Goal: Transaction & Acquisition: Purchase product/service

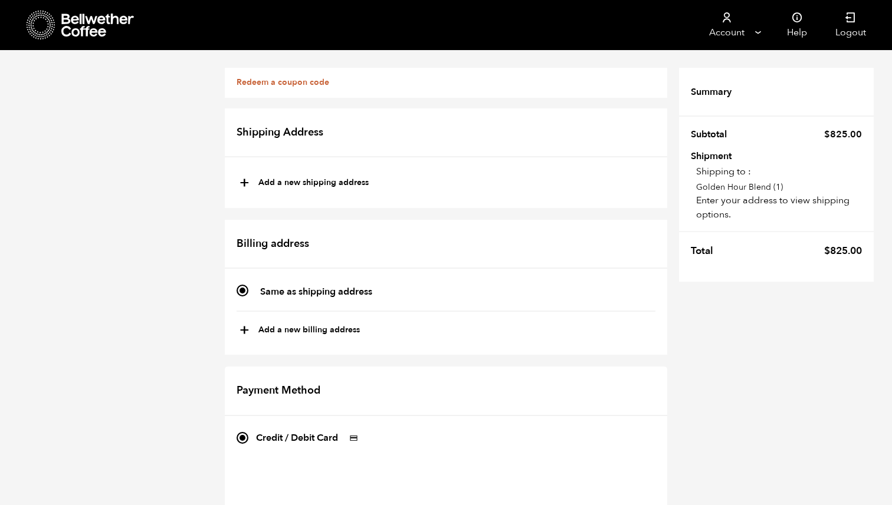
click at [77, 31] on icon at bounding box center [98, 26] width 74 height 24
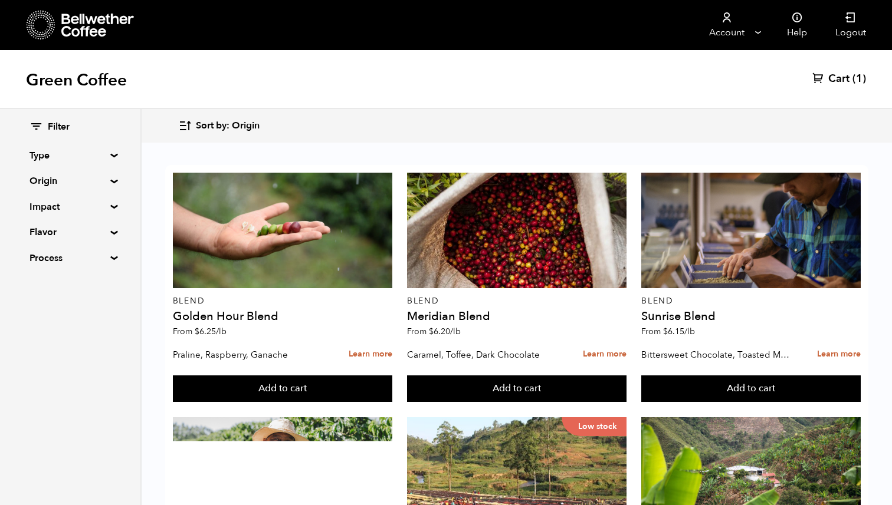
click at [66, 182] on summary "Origin" at bounding box center [69, 181] width 81 height 14
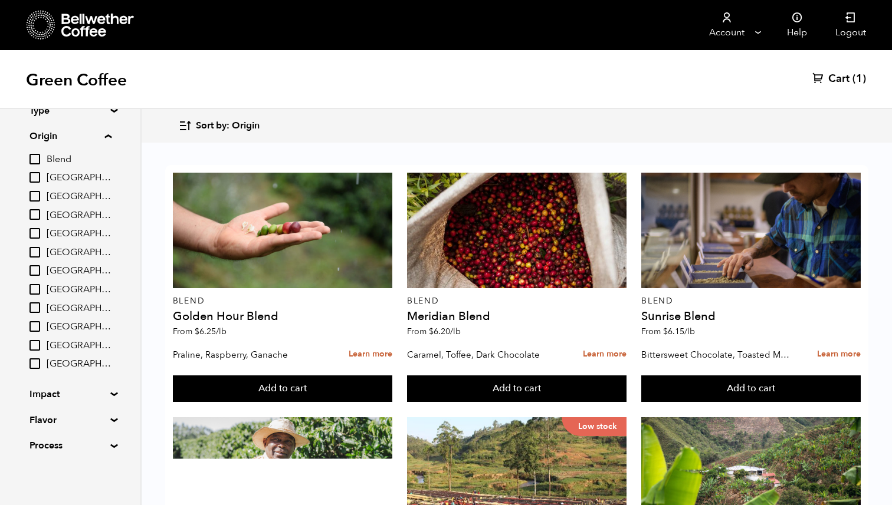
scroll to position [45, 0]
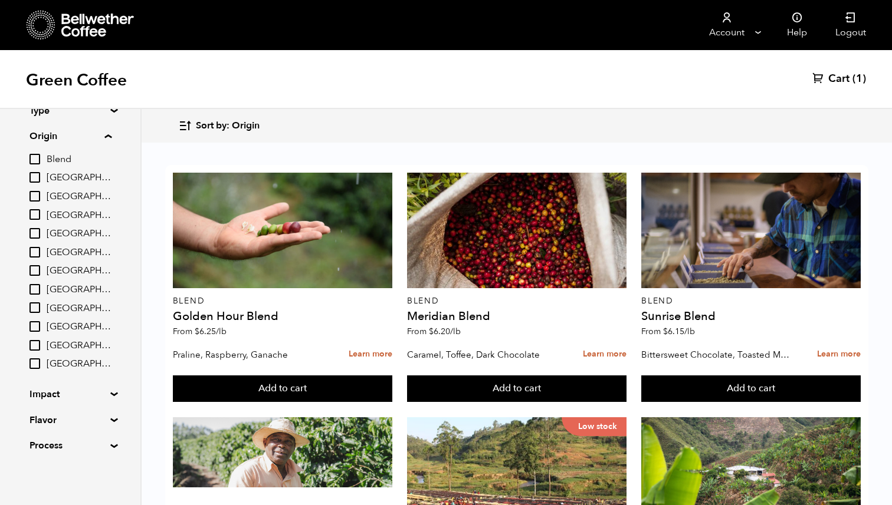
click at [38, 236] on input "[GEOGRAPHIC_DATA]" at bounding box center [34, 233] width 11 height 11
checkbox input "true"
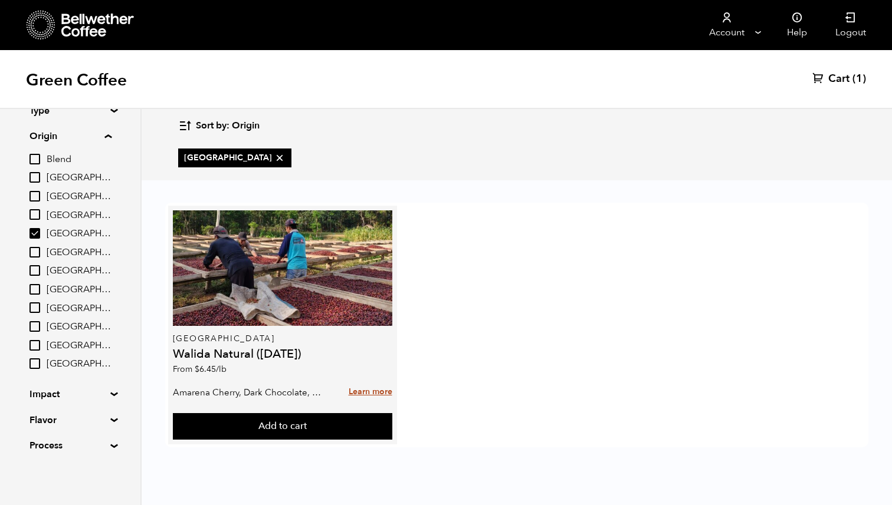
click at [371, 397] on link "Learn more" at bounding box center [370, 392] width 44 height 25
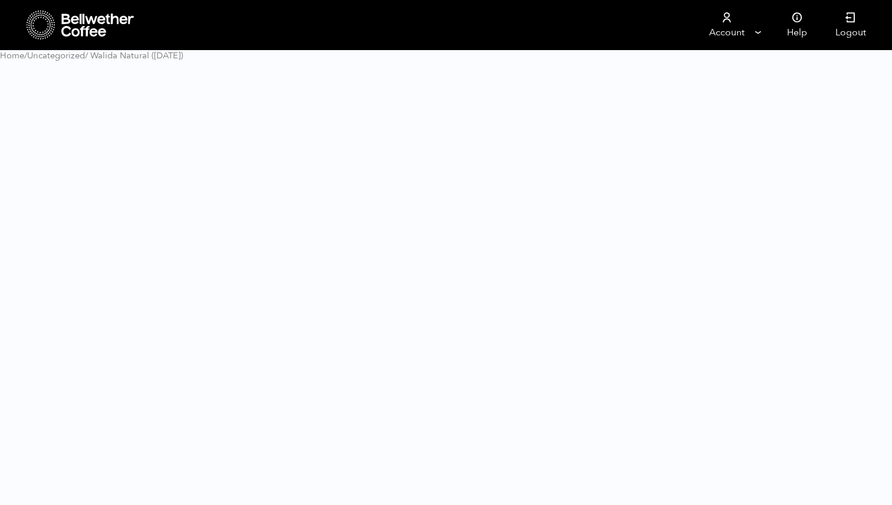
click at [375, 71] on html "Store 1 Account Manage" at bounding box center [446, 35] width 892 height 71
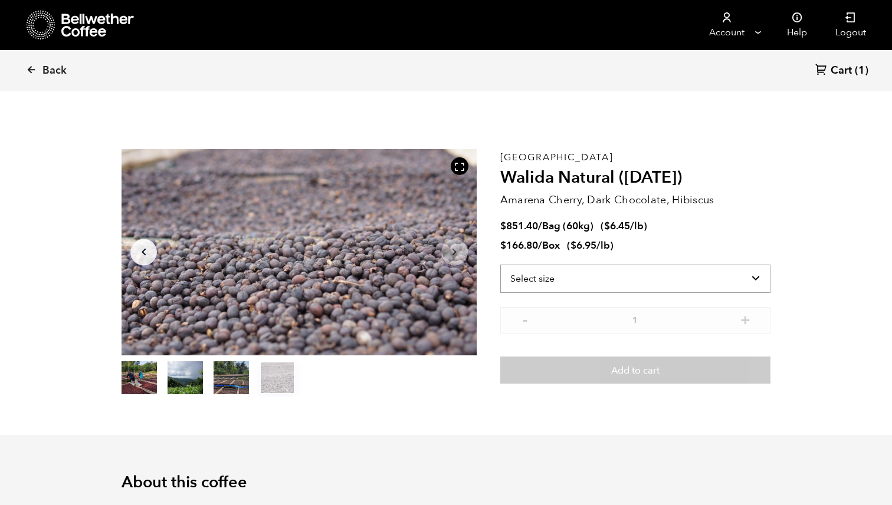
click at [700, 286] on select "Select size Bag (60kg) (132 lbs) Box (24 lbs)" at bounding box center [635, 279] width 270 height 28
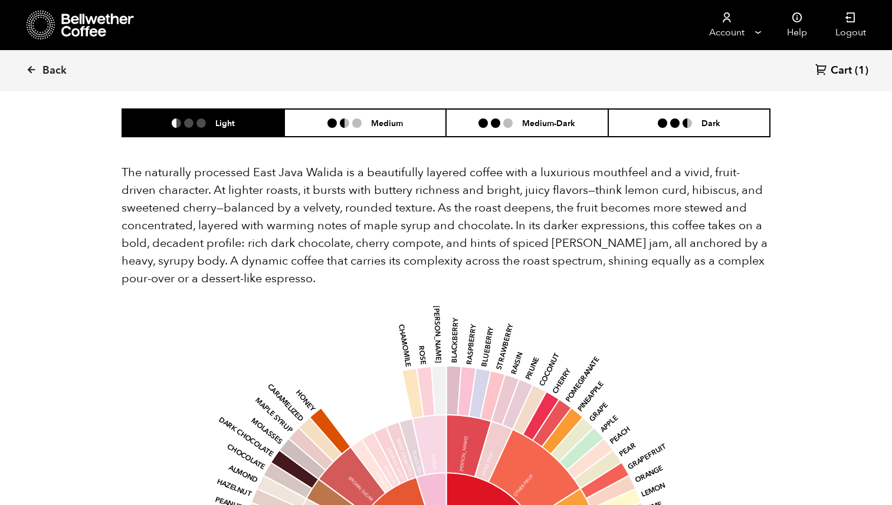
scroll to position [749, 0]
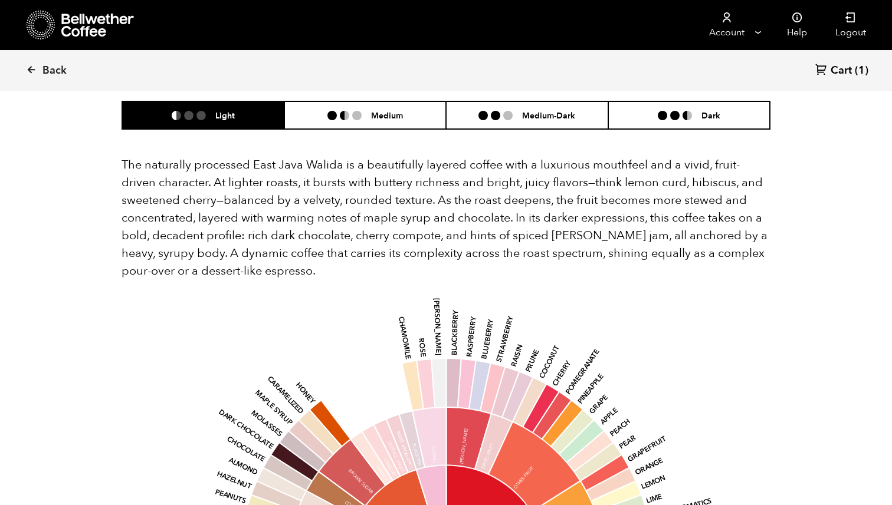
click at [409, 111] on ul "Light Medium Medium-Dark Dark" at bounding box center [445, 115] width 649 height 29
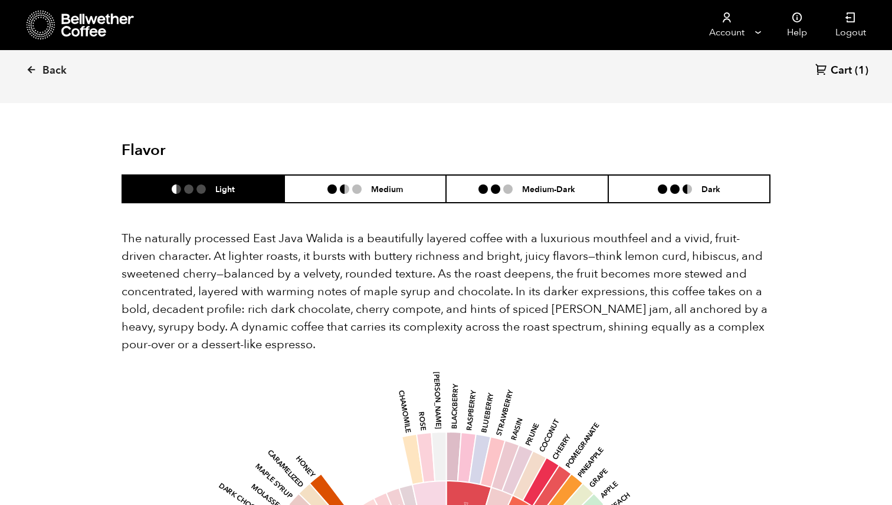
scroll to position [674, 0]
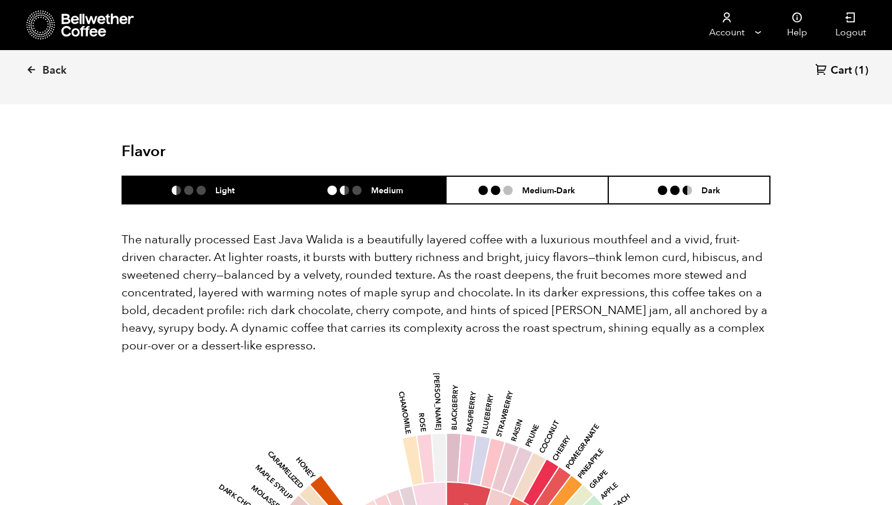
click at [394, 185] on h6 "Medium" at bounding box center [387, 190] width 32 height 10
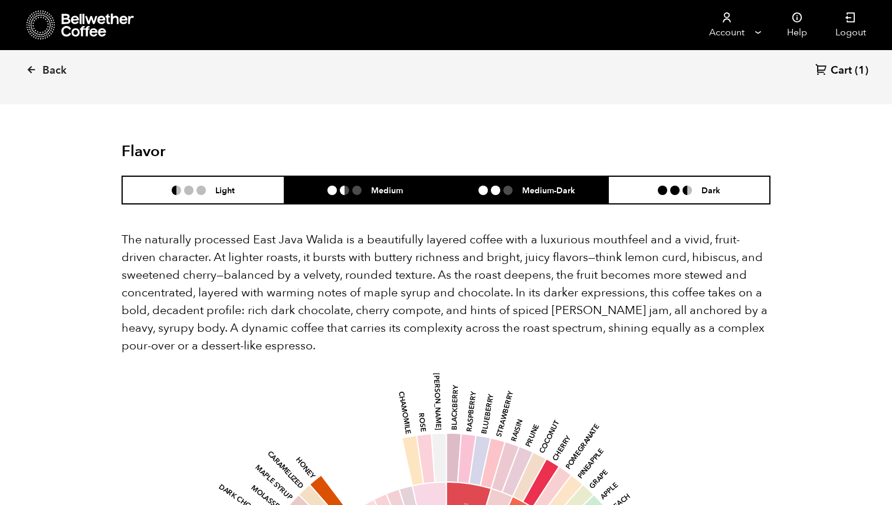
click at [542, 185] on h6 "Medium-Dark" at bounding box center [548, 190] width 53 height 10
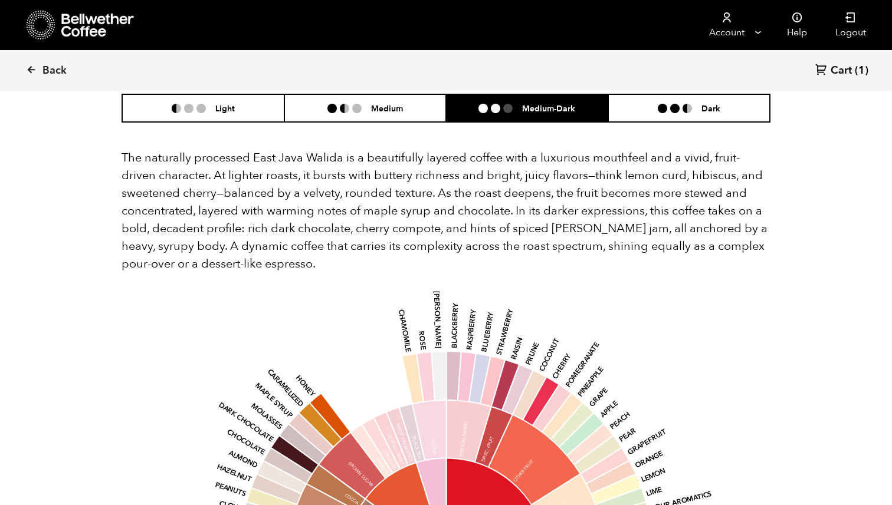
scroll to position [754, 0]
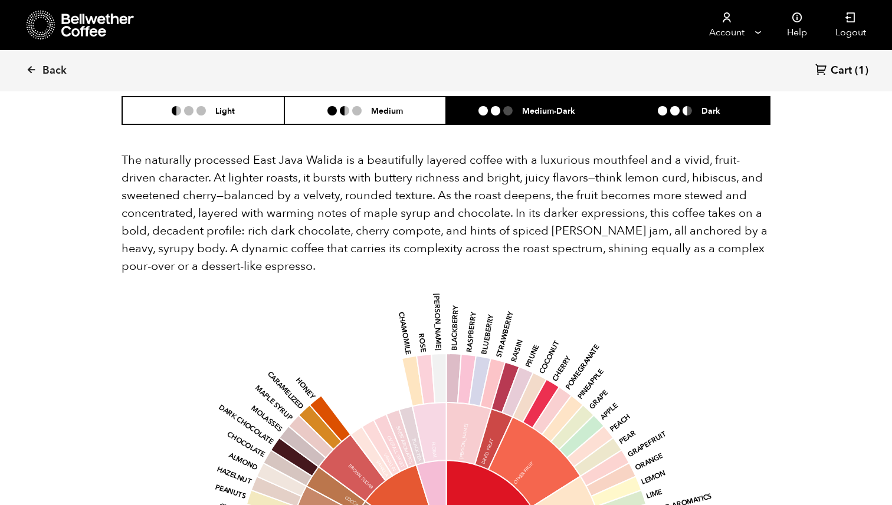
click at [693, 106] on ul at bounding box center [679, 110] width 44 height 9
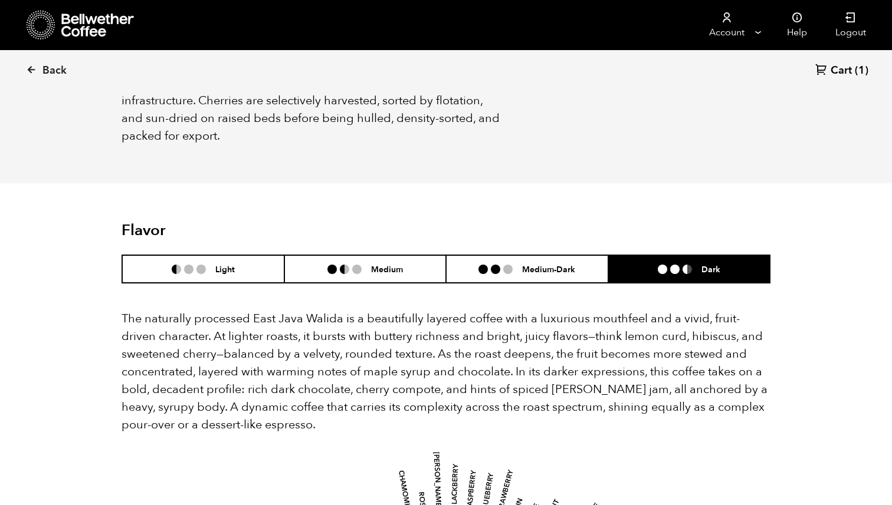
scroll to position [586, 0]
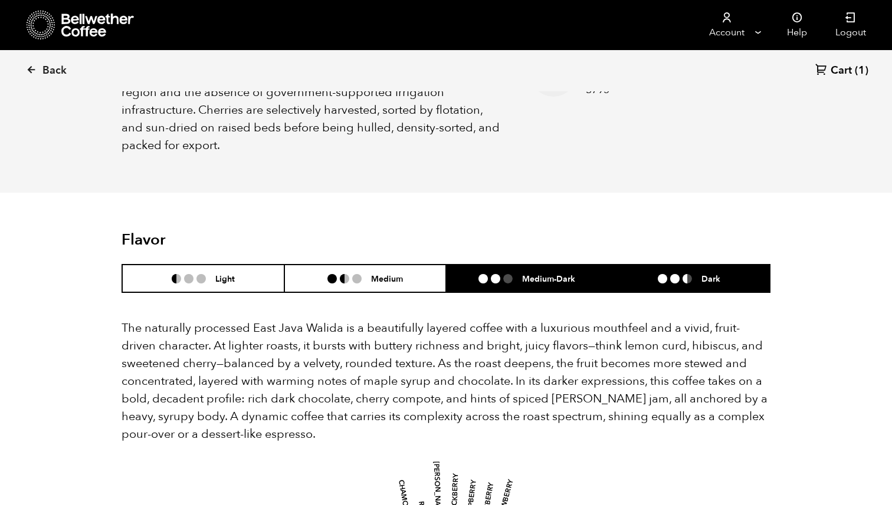
click at [523, 274] on h6 "Medium-Dark" at bounding box center [548, 279] width 53 height 10
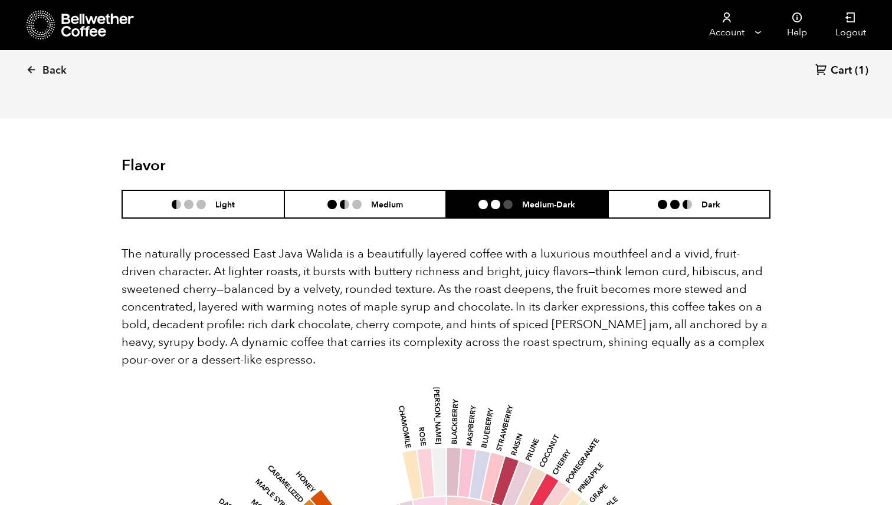
scroll to position [609, 0]
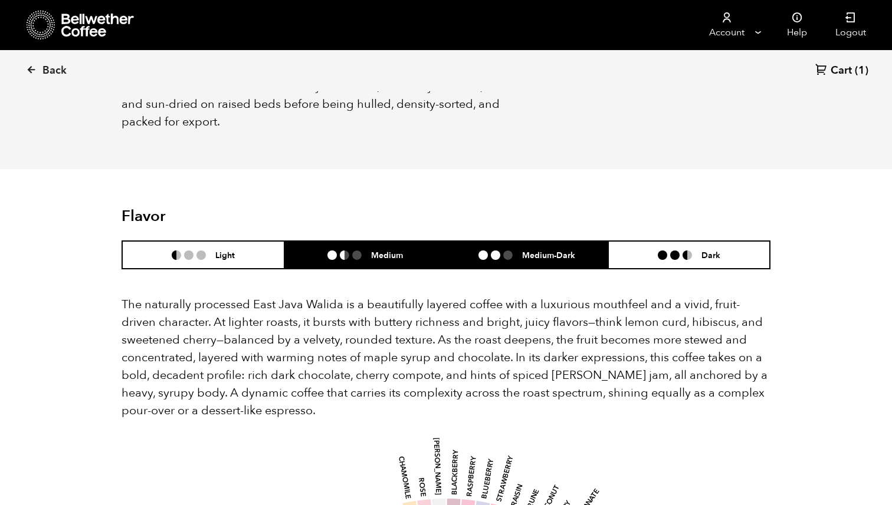
click at [378, 250] on h6 "Medium" at bounding box center [387, 255] width 32 height 10
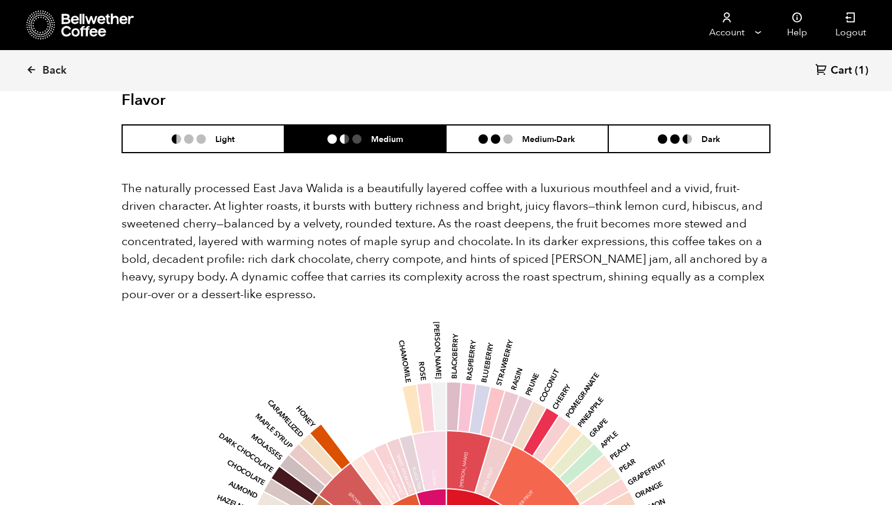
scroll to position [692, 0]
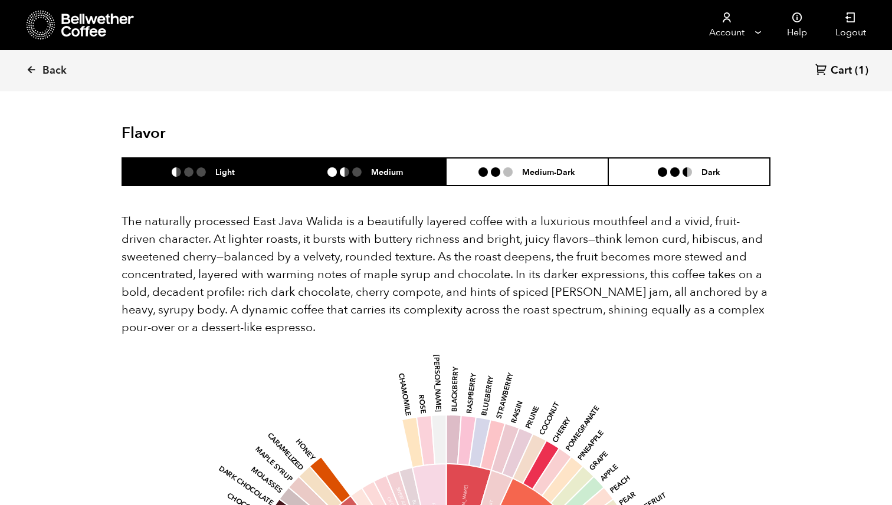
click at [223, 163] on li "Light" at bounding box center [203, 172] width 162 height 28
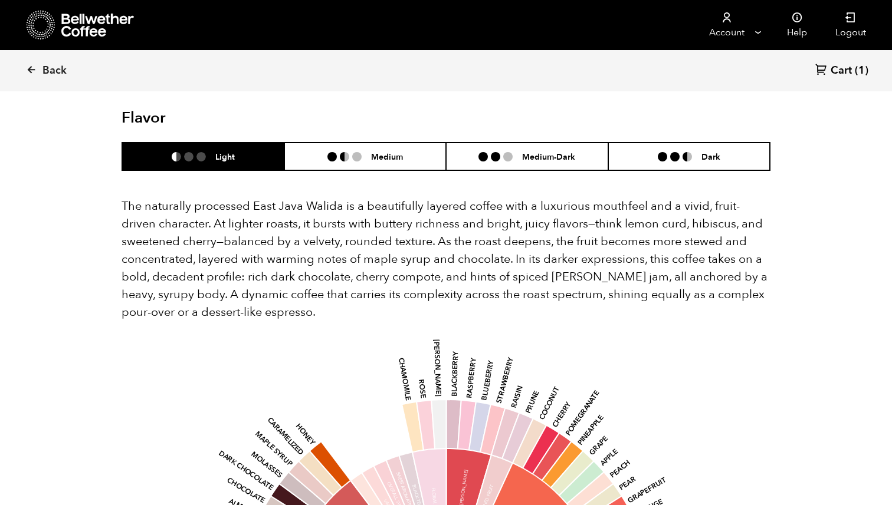
scroll to position [702, 0]
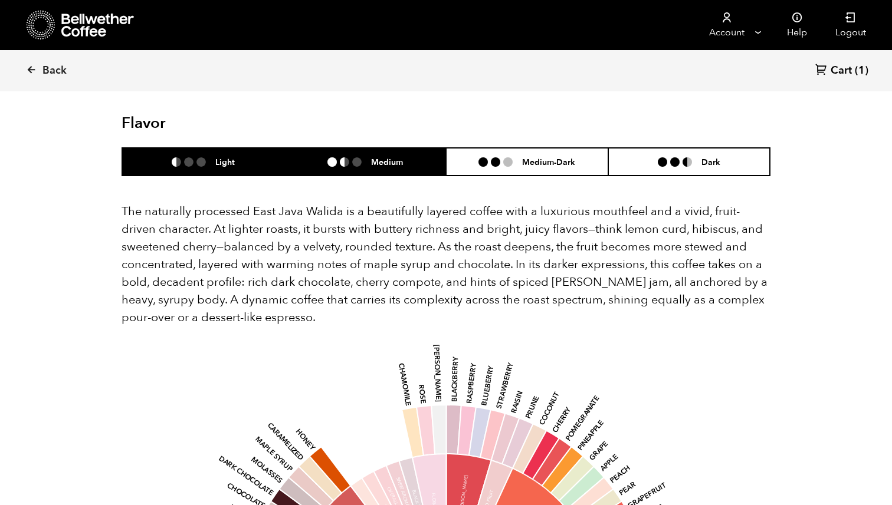
click at [379, 157] on h6 "Medium" at bounding box center [387, 162] width 32 height 10
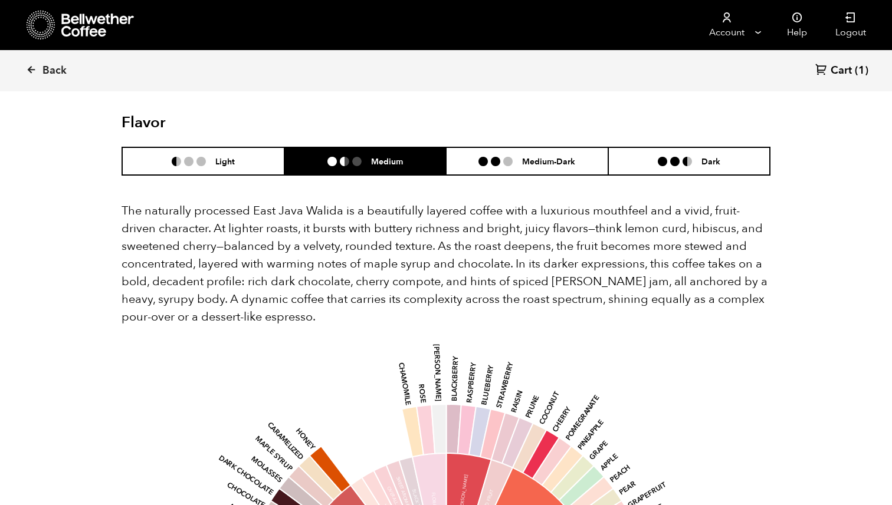
scroll to position [707, 0]
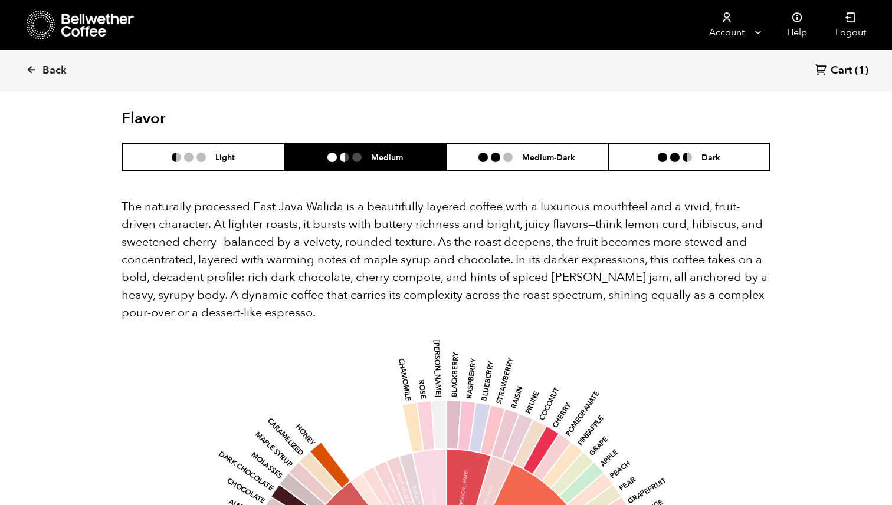
click at [509, 124] on header "Flavor Light Medium Medium-Dark Dark" at bounding box center [445, 141] width 649 height 62
click at [509, 153] on li at bounding box center [507, 157] width 9 height 9
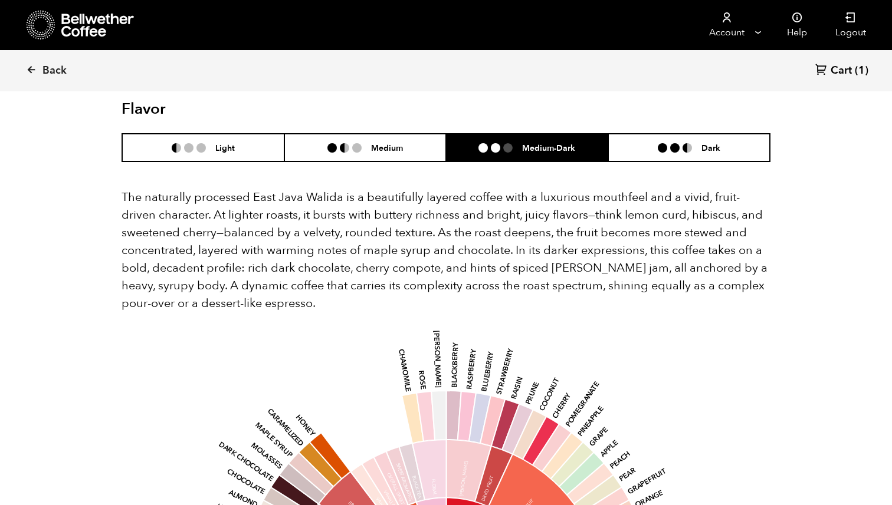
scroll to position [699, 0]
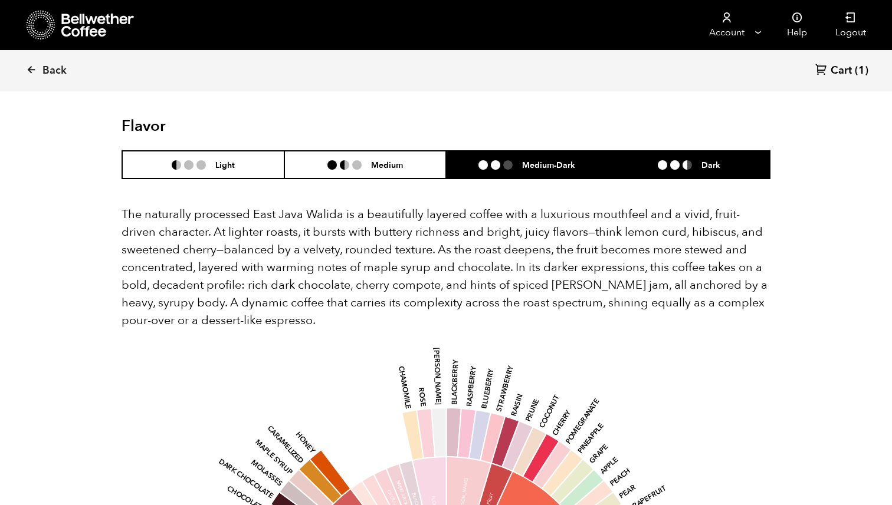
click at [692, 160] on ul at bounding box center [679, 164] width 44 height 9
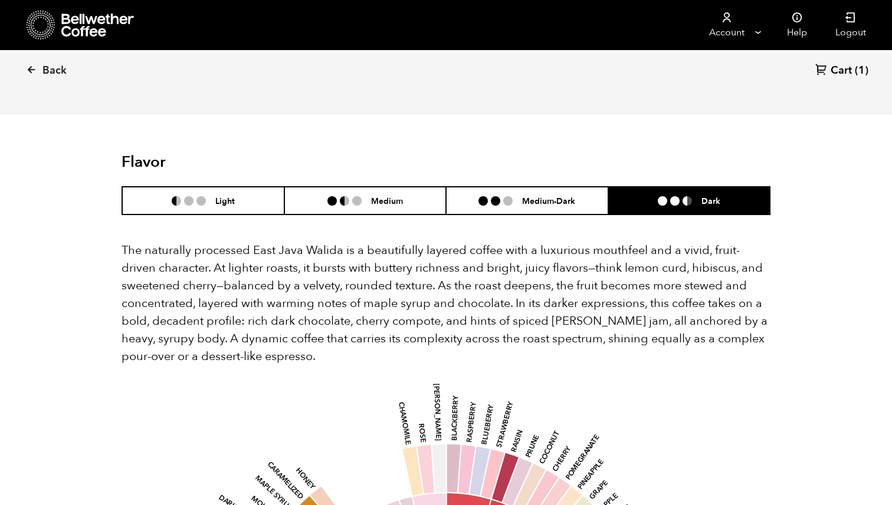
scroll to position [653, 0]
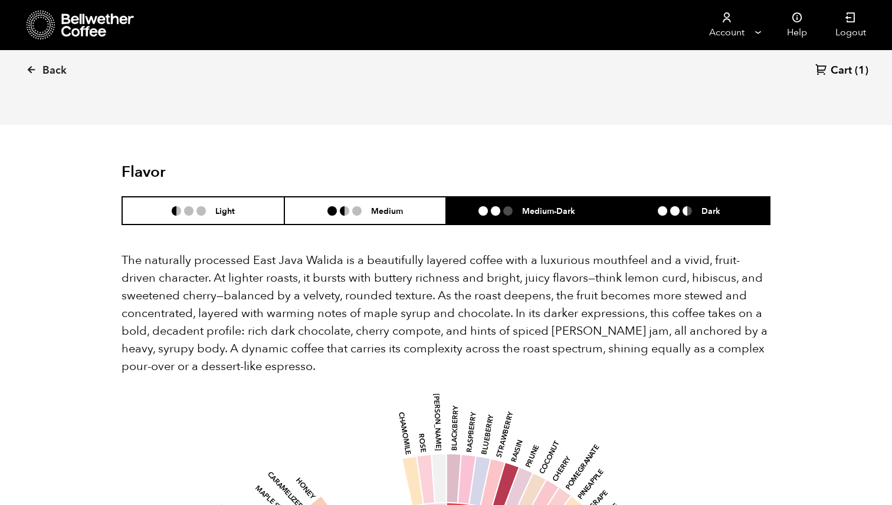
click at [551, 206] on h6 "Medium-Dark" at bounding box center [548, 211] width 53 height 10
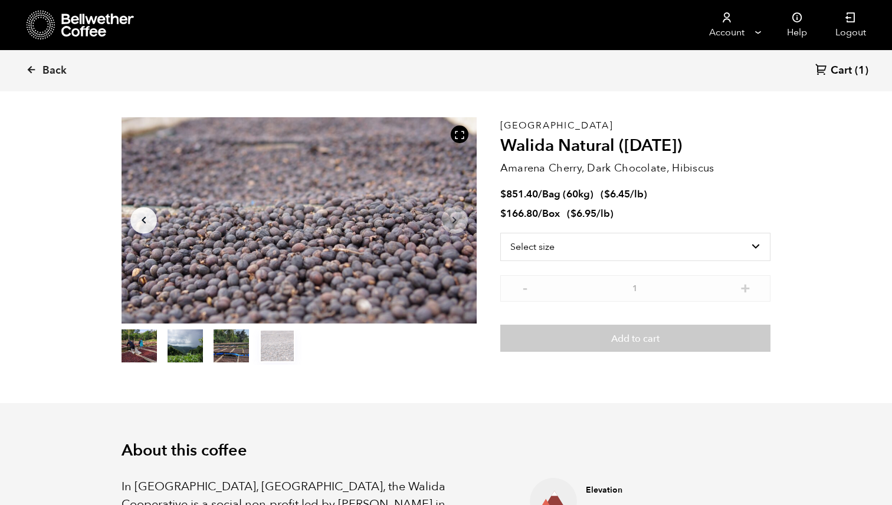
scroll to position [0, 0]
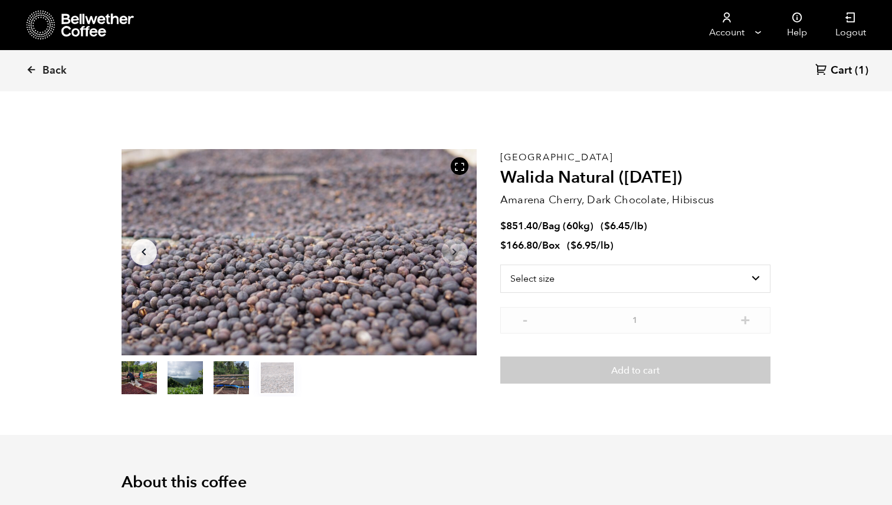
click at [181, 371] on button "item 1" at bounding box center [184, 380] width 35 height 33
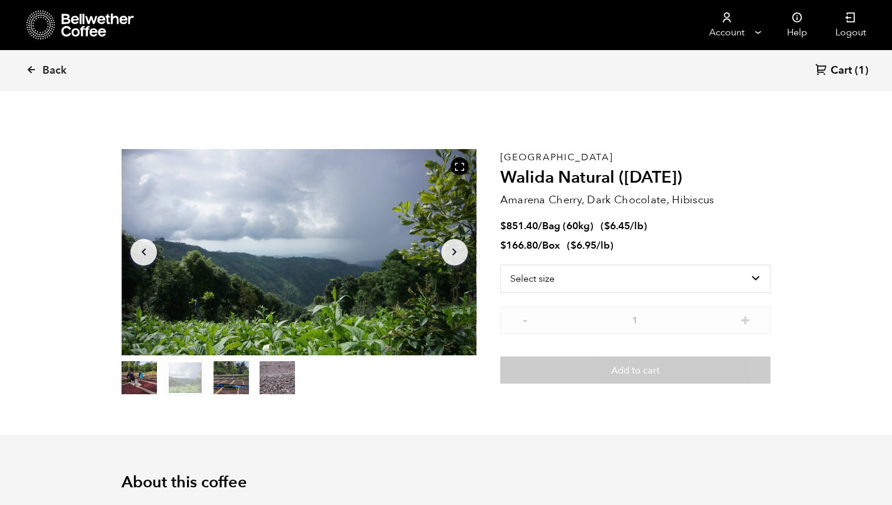
click at [131, 379] on button "item 0" at bounding box center [138, 380] width 35 height 33
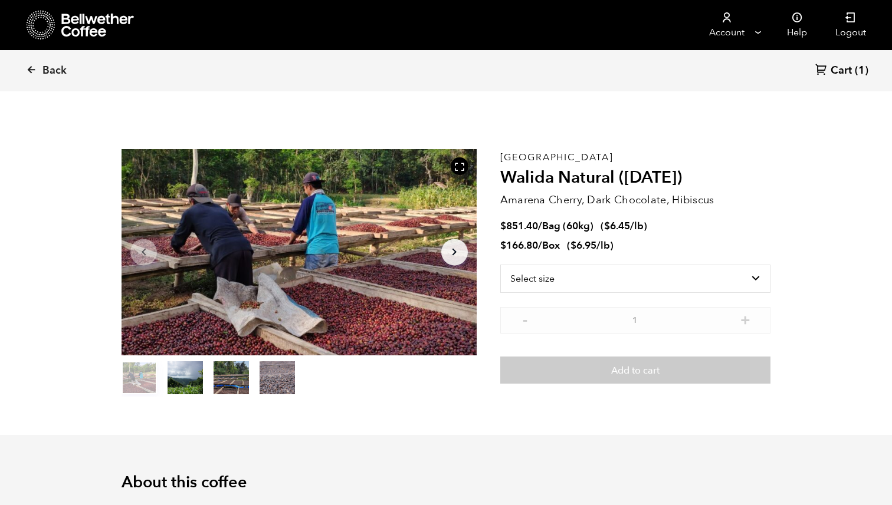
click at [175, 384] on button "item 1" at bounding box center [184, 380] width 35 height 33
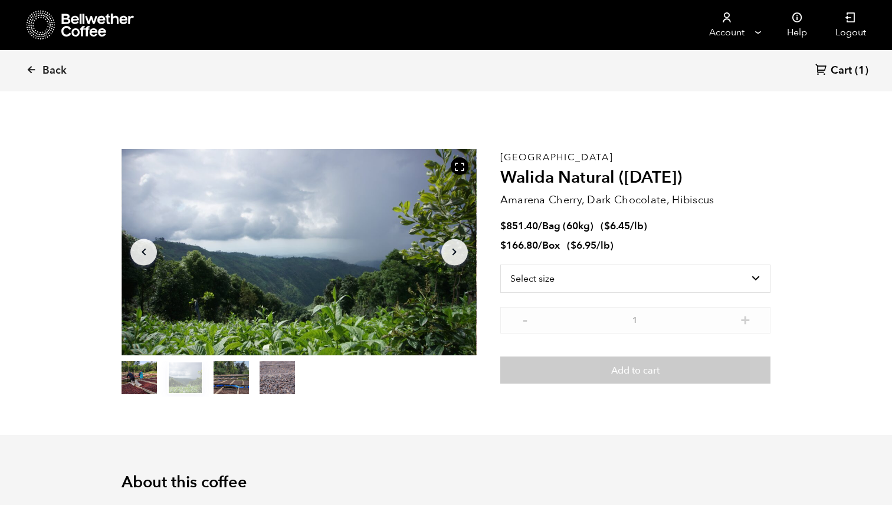
click at [230, 378] on button "item 2" at bounding box center [230, 380] width 35 height 33
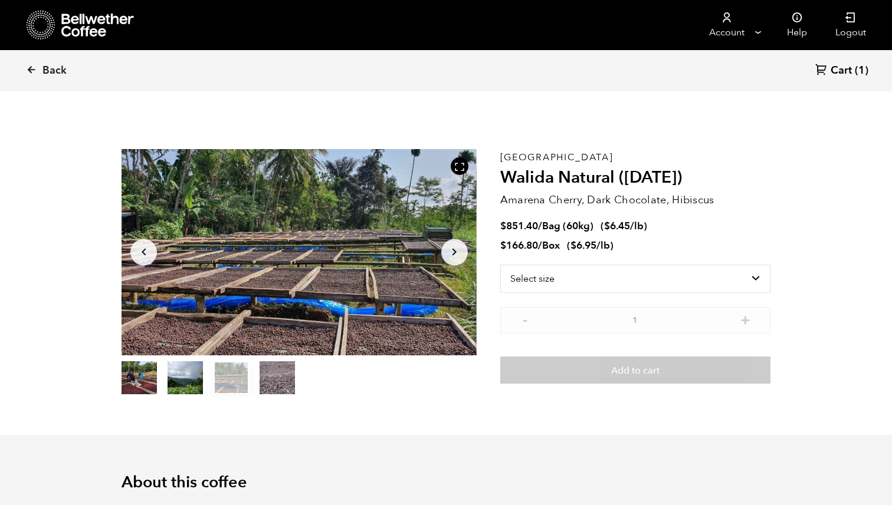
click at [284, 375] on button "item 3" at bounding box center [276, 380] width 35 height 33
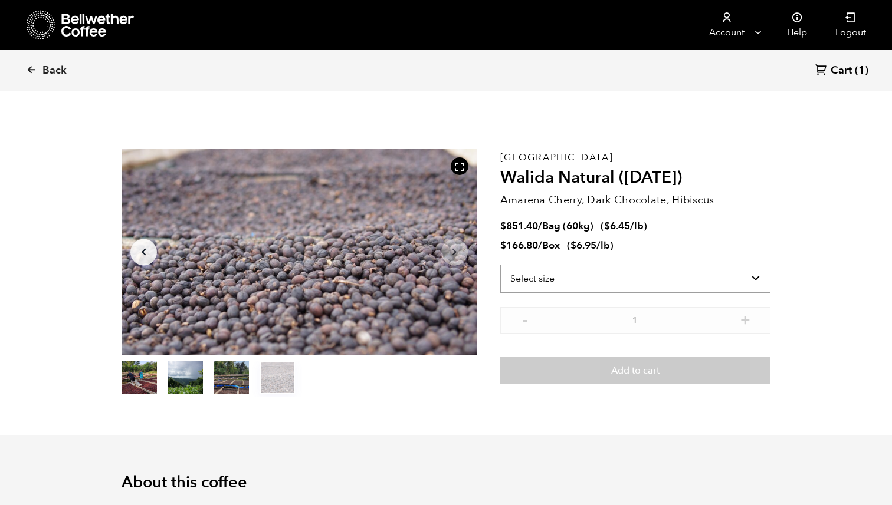
click at [614, 285] on select "Select size Bag (60kg) (132 lbs) Box (24 lbs)" at bounding box center [635, 279] width 270 height 28
click at [500, 265] on select "Select size Bag (60kg) (132 lbs) Box (24 lbs)" at bounding box center [635, 279] width 270 height 28
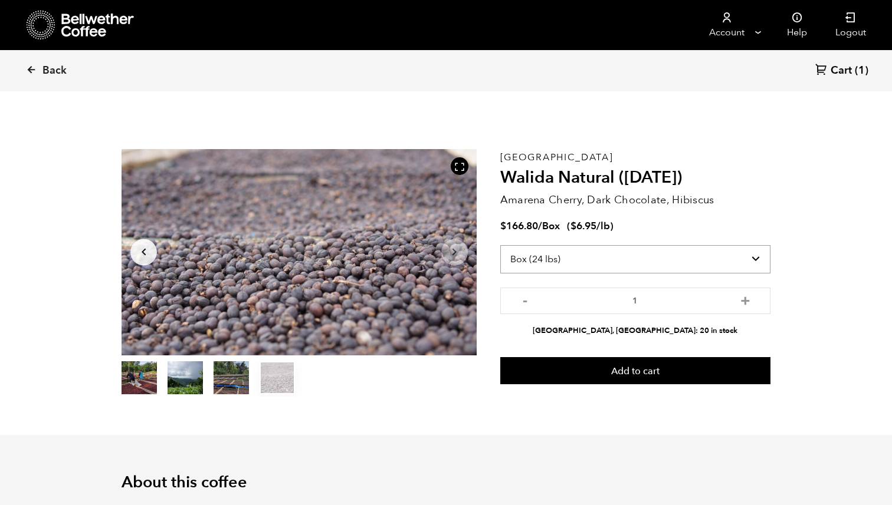
click at [607, 261] on select "Select size Bag (60kg) (132 lbs) Box (24 lbs)" at bounding box center [635, 259] width 270 height 28
select select "bag-3"
click at [500, 245] on select "Select size Bag (60kg) (132 lbs) Box (24 lbs)" at bounding box center [635, 259] width 270 height 28
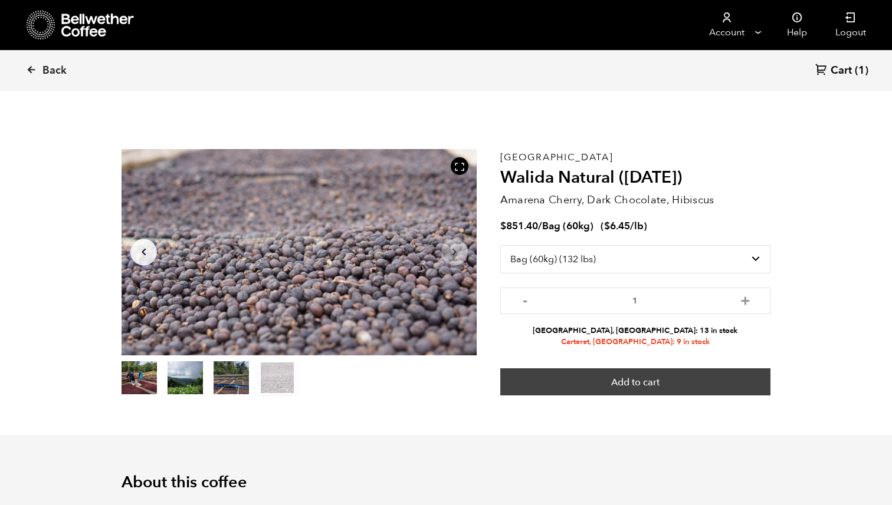
click at [617, 382] on button "Add to cart" at bounding box center [635, 382] width 270 height 27
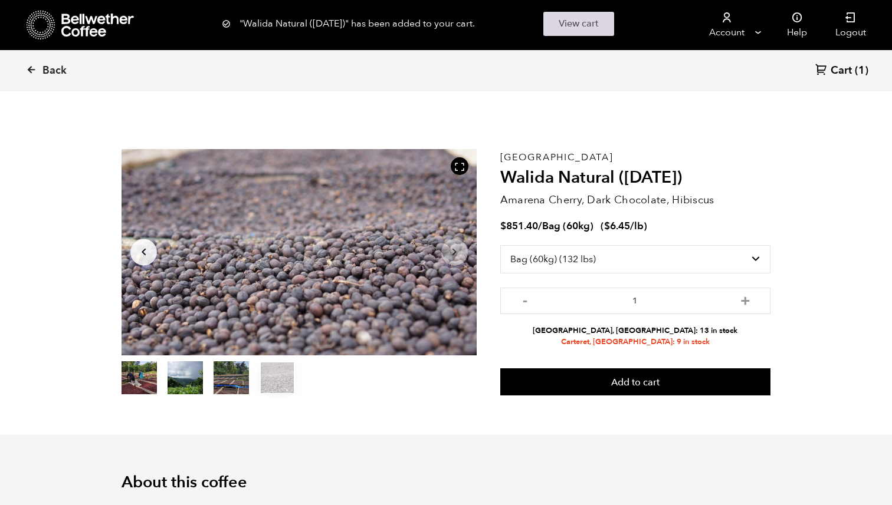
click at [576, 32] on link "View cart" at bounding box center [578, 24] width 71 height 24
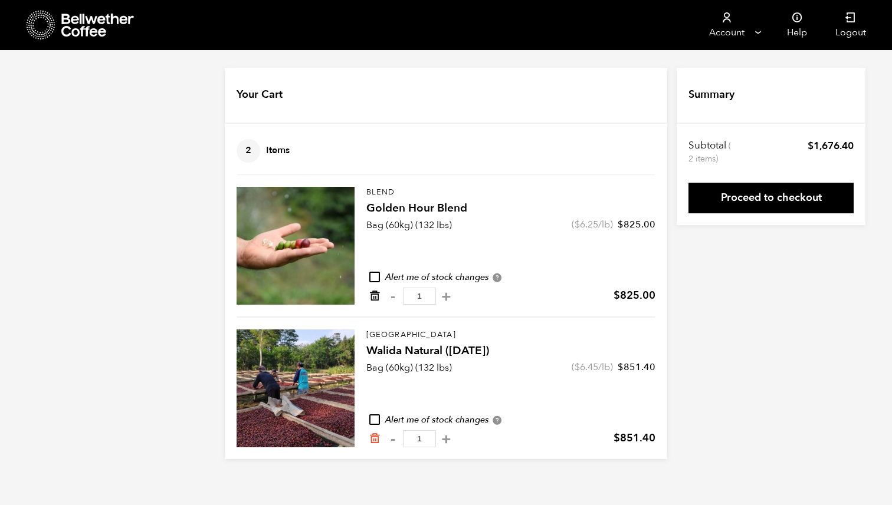
click at [379, 297] on icon "Remove from cart" at bounding box center [375, 296] width 12 height 12
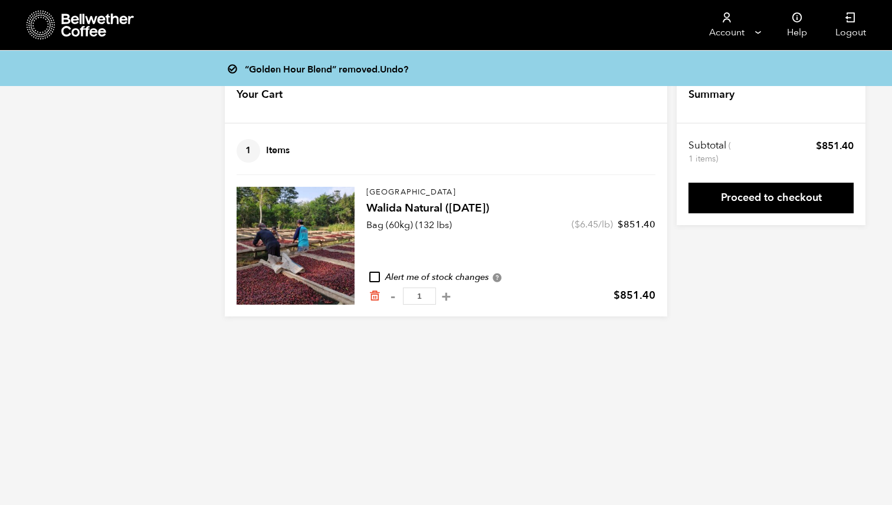
click at [373, 274] on input "checkbox" at bounding box center [374, 277] width 11 height 11
checkbox input "true"
